Goal: Task Accomplishment & Management: Use online tool/utility

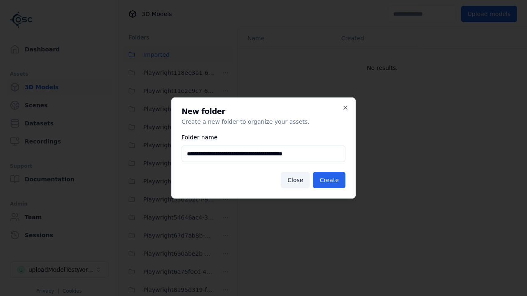
scroll to position [363, 0]
type input "**********"
click at [330, 180] on button "Create" at bounding box center [329, 180] width 33 height 16
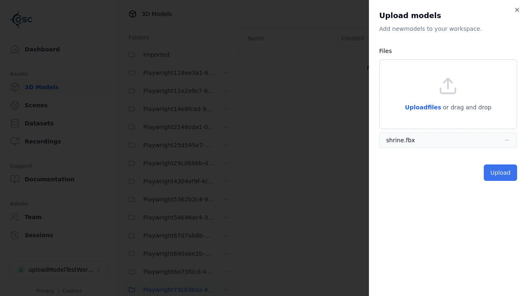
click at [501, 173] on button "Upload" at bounding box center [500, 173] width 33 height 16
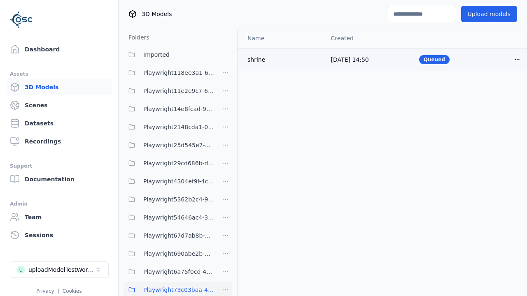
click at [517, 59] on html "Support Dashboard Assets 3D Models Scenes Datasets Recordings Support Documenta…" at bounding box center [263, 148] width 527 height 296
click at [499, 91] on div "Delete" at bounding box center [499, 91] width 49 height 13
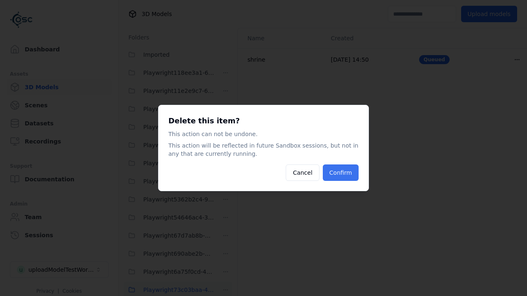
click at [341, 173] on button "Confirm" at bounding box center [341, 173] width 36 height 16
click at [226, 290] on html "Support Dashboard Assets 3D Models Scenes Datasets Recordings Support Documenta…" at bounding box center [263, 148] width 527 height 296
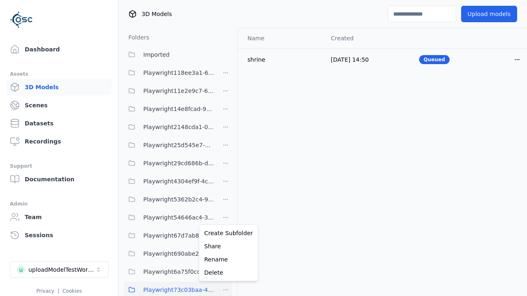
scroll to position [0, 0]
